Goal: Find specific page/section: Find specific page/section

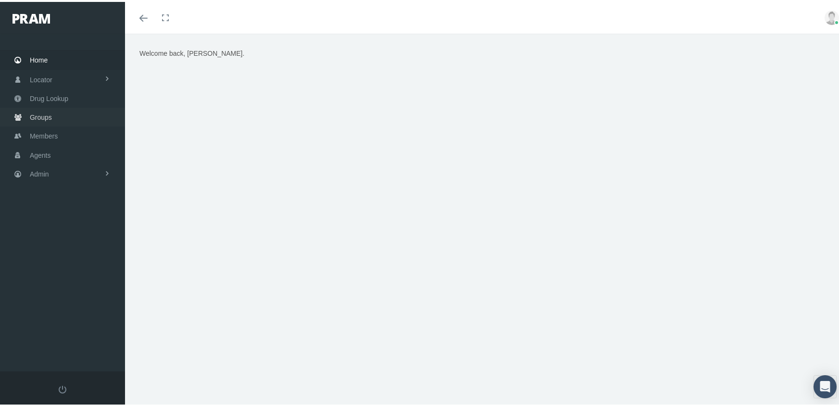
click at [38, 109] on span "Groups" at bounding box center [41, 115] width 22 height 18
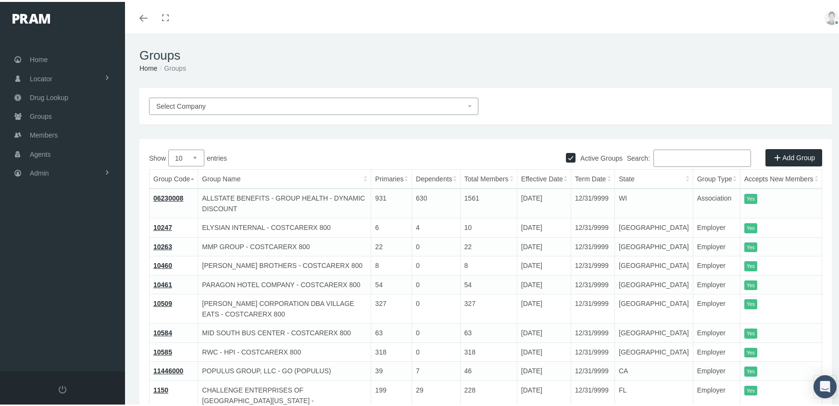
click at [693, 154] on input "Search:" at bounding box center [703, 156] width 98 height 17
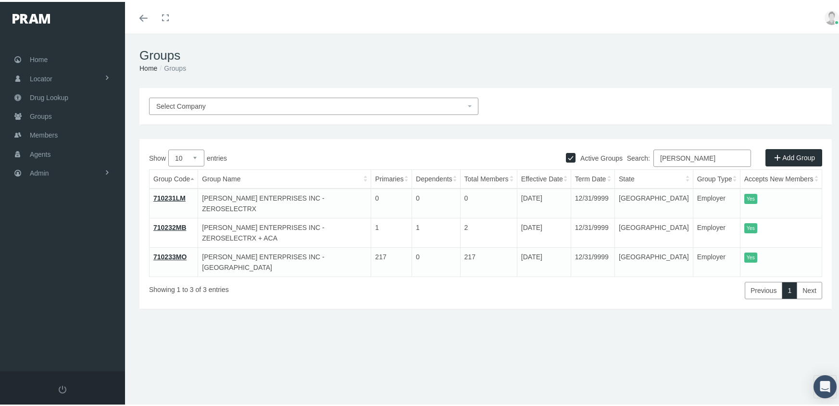
type input "[PERSON_NAME]"
